Goal: Task Accomplishment & Management: Manage account settings

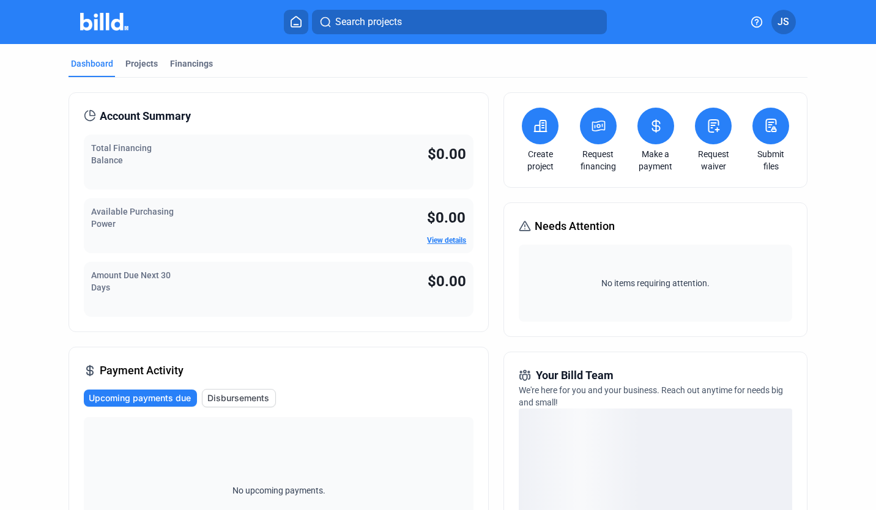
click at [195, 66] on div "Financings" at bounding box center [191, 64] width 43 height 12
